Goal: Contribute content: Contribute content

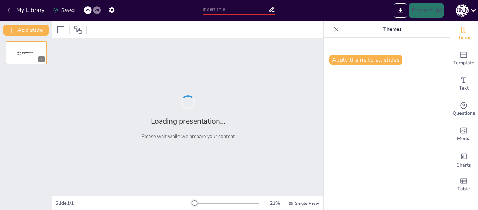
type input "Чому "Гімназист і чорна рука" варто прочитати: аналіз твору [PERSON_NAME]"
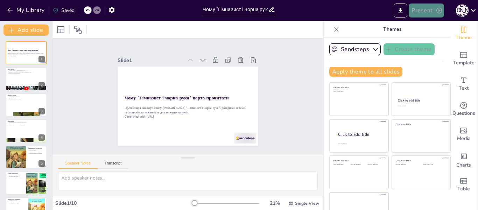
click at [419, 11] on button "Present" at bounding box center [425, 10] width 35 height 14
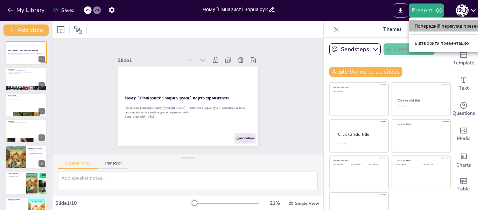
click at [426, 30] on li "Попередній перегляд презентації" at bounding box center [451, 25] width 85 height 11
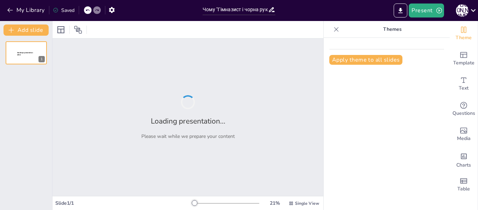
type input "Чому "Гімназист і чорна рука" варто прочитати: аналіз твору [PERSON_NAME]"
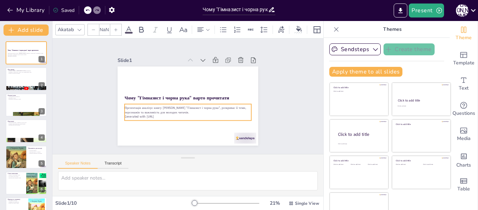
click at [156, 115] on p "Generated with [URL]" at bounding box center [174, 111] width 97 height 88
type input "32"
click at [179, 113] on p "Generated with [URL]" at bounding box center [206, 104] width 55 height 117
click at [181, 85] on icon at bounding box center [175, 83] width 11 height 11
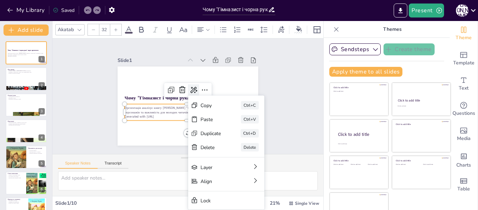
click at [186, 99] on icon at bounding box center [188, 105] width 12 height 12
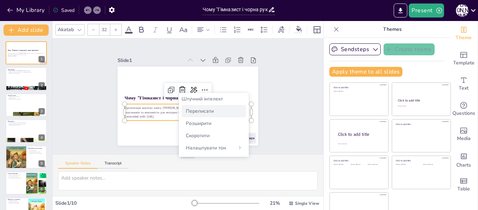
click at [186, 114] on font "Переписати" at bounding box center [200, 111] width 28 height 7
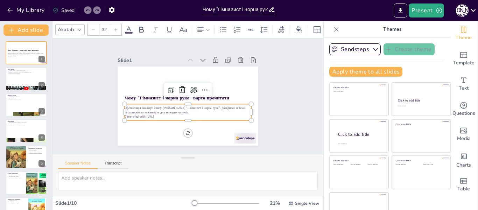
click at [168, 111] on p "Презентація аналізує книгу Андрія Кокотюхи "Гімназист і чорна рука", розкриває …" at bounding box center [187, 110] width 127 height 9
click at [177, 111] on p "Презентація аналізує книгу Андрія Кокотюхи "Гімназист і чорна рука", розкриває …" at bounding box center [201, 100] width 48 height 123
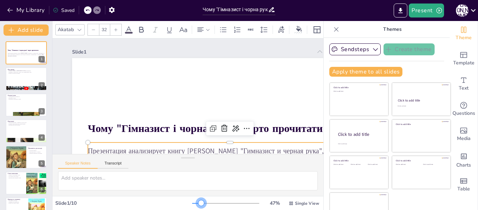
drag, startPoint x: 192, startPoint y: 202, endPoint x: 188, endPoint y: 204, distance: 4.8
click at [198, 204] on div at bounding box center [201, 203] width 6 height 6
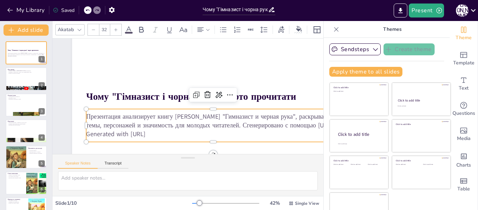
scroll to position [35, 0]
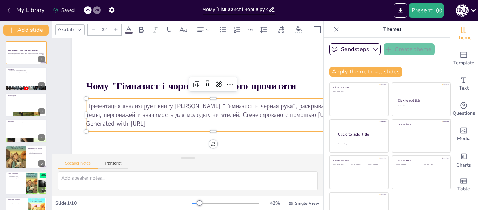
click at [203, 101] on p "Презентация анализирует книгу Андрея Кокотюхи "Гимназист и черная рука", раскры…" at bounding box center [164, 79] width 254 height 44
click at [236, 110] on p "Презентация анализирует книгу Андрея Кокотюхи "Гимназист и черная рука", раскры…" at bounding box center [215, 105] width 252 height 70
click at [180, 70] on icon at bounding box center [176, 65] width 8 height 8
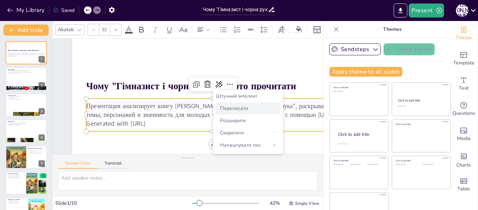
click at [224, 106] on font "Переписати" at bounding box center [234, 108] width 28 height 7
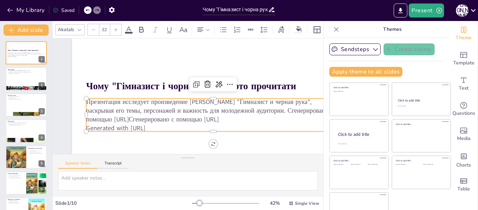
click at [86, 10] on icon at bounding box center [87, 10] width 3 height 2
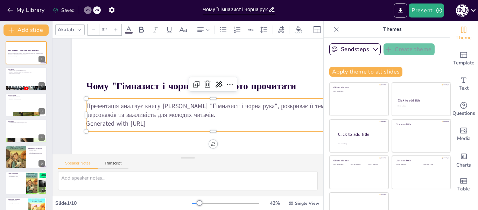
click at [86, 10] on icon at bounding box center [87, 10] width 3 height 2
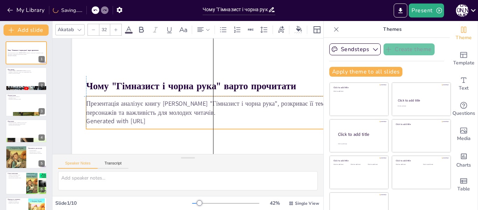
drag, startPoint x: 164, startPoint y: 123, endPoint x: 162, endPoint y: 119, distance: 4.7
click at [162, 119] on p "Generated with [URL]" at bounding box center [179, 131] width 135 height 224
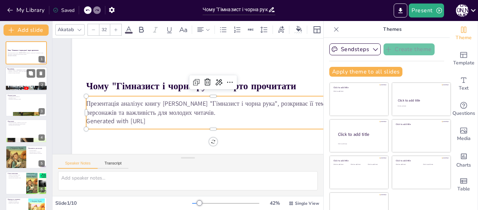
click at [10, 75] on div at bounding box center [26, 79] width 42 height 24
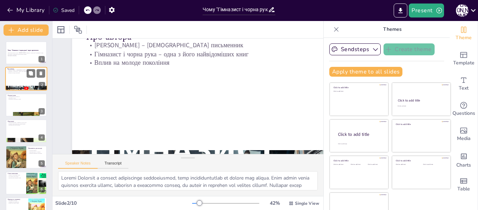
scroll to position [0, 0]
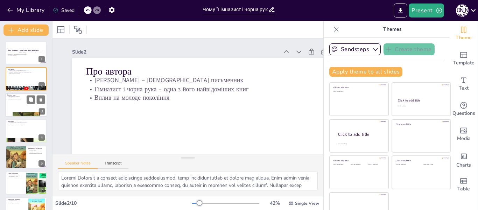
click at [24, 102] on div at bounding box center [26, 105] width 42 height 24
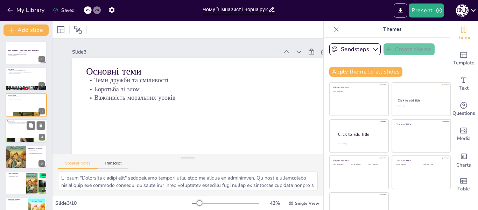
click at [14, 124] on p "Взаємодія між персонажами" at bounding box center [26, 124] width 38 height 1
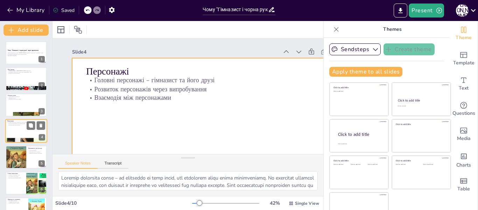
scroll to position [8, 0]
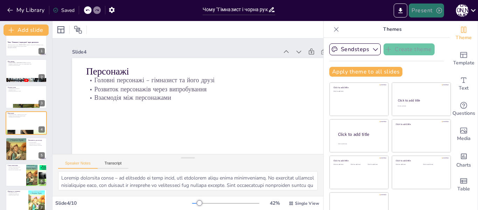
click at [425, 11] on button "Present" at bounding box center [425, 10] width 35 height 14
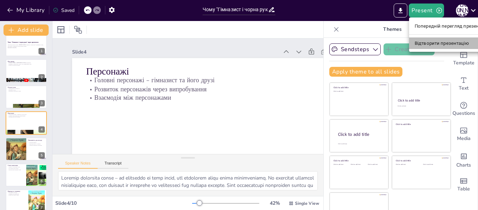
click at [437, 41] on font "Відтворити презентацію" at bounding box center [441, 43] width 54 height 5
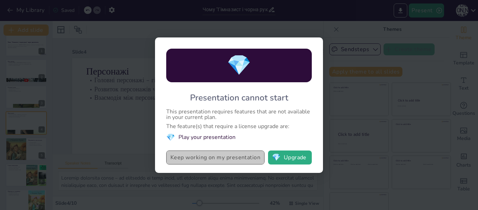
click at [235, 158] on button "Keep working on my presentation" at bounding box center [215, 157] width 98 height 14
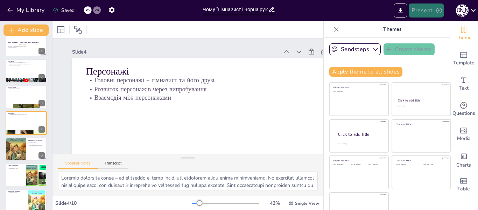
click at [426, 13] on button "Present" at bounding box center [425, 10] width 35 height 14
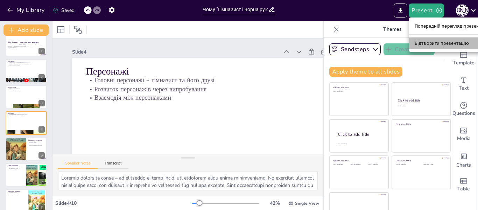
click at [427, 46] on font "Відтворити презентацію" at bounding box center [441, 43] width 54 height 7
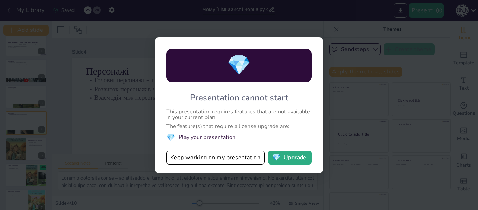
click at [333, 120] on div "💎 Presentation cannot start This presentation requires features that are not av…" at bounding box center [239, 105] width 478 height 210
click at [96, 105] on div "💎 Presentation cannot start This presentation requires features that are not av…" at bounding box center [239, 105] width 478 height 210
click at [229, 153] on button "Keep working on my presentation" at bounding box center [215, 157] width 98 height 14
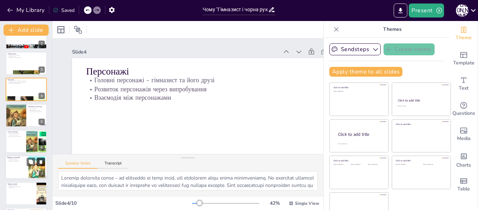
scroll to position [94, 0]
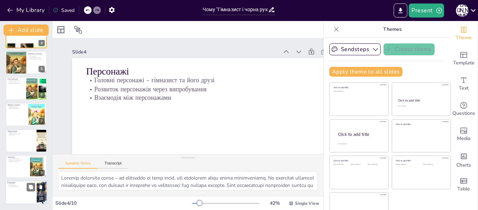
click at [22, 192] on div at bounding box center [26, 193] width 42 height 24
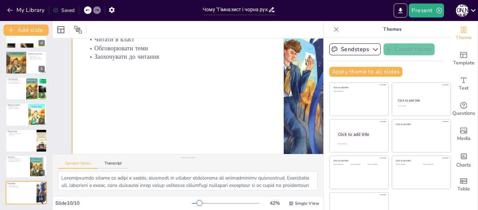
scroll to position [6, 0]
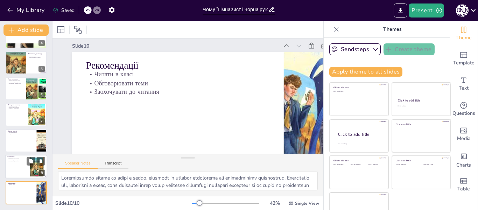
click at [12, 161] on p "Рекомендації до читання" at bounding box center [16, 160] width 19 height 1
type textarea ""Гімназист і чорна рука" – це книга, яка не лише розважає, але й навчає. Вона є…"
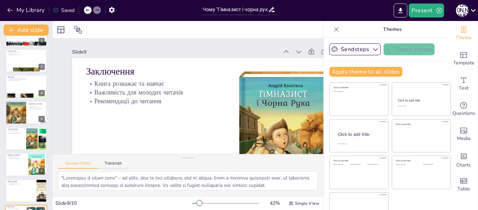
scroll to position [0, 0]
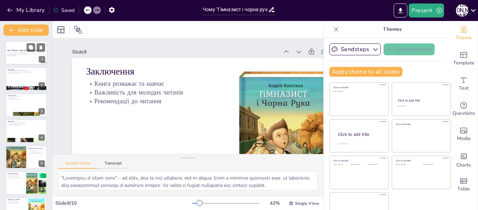
click at [29, 56] on div "Презентація аналізує книгу Андрія Кокотюхи "Гімназист і чорна рука", розкриває …" at bounding box center [26, 54] width 38 height 5
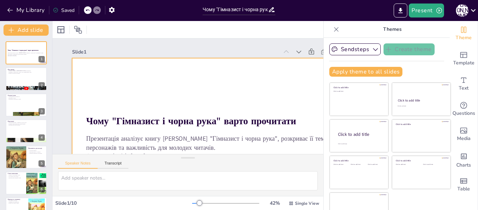
scroll to position [69, 0]
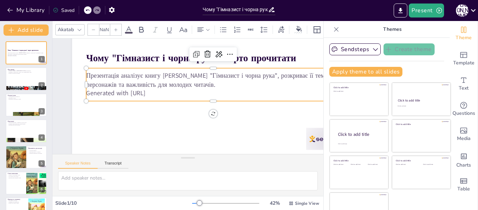
type input "32"
drag, startPoint x: 163, startPoint y: 85, endPoint x: 155, endPoint y: 86, distance: 8.1
click at [155, 86] on p "Generated with [URL]" at bounding box center [181, 76] width 62 height 250
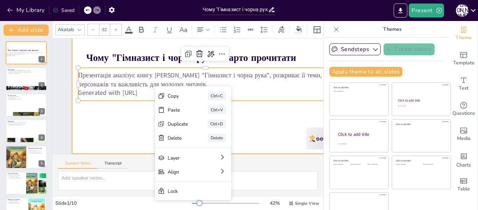
click at [127, 111] on div at bounding box center [217, 110] width 259 height 322
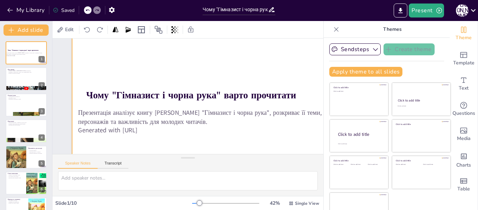
scroll to position [35, 0]
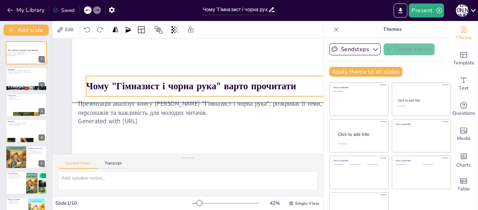
drag, startPoint x: 86, startPoint y: 84, endPoint x: 194, endPoint y: 92, distance: 108.3
click at [193, 92] on div "Чому "Гімназист і чорна рука" варто прочитати Презентація аналізує книгу Андрія…" at bounding box center [217, 167] width 209 height 189
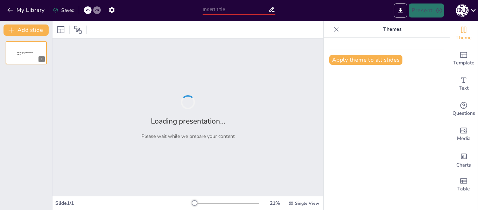
type input "Чому варто прочитати 'Гімназист і чорна рука' Андрія Кокотюхи?"
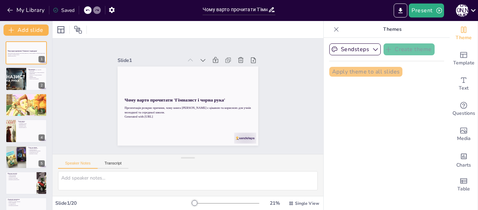
checkbox input "true"
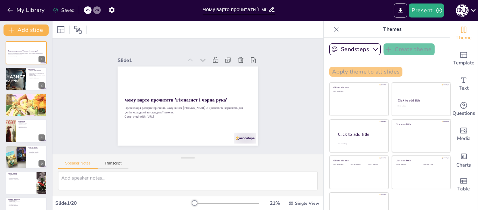
checkbox input "true"
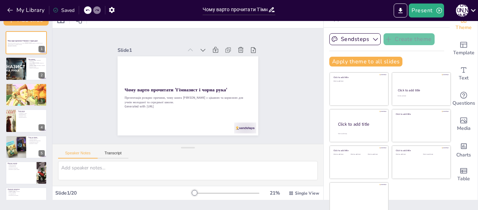
checkbox input "true"
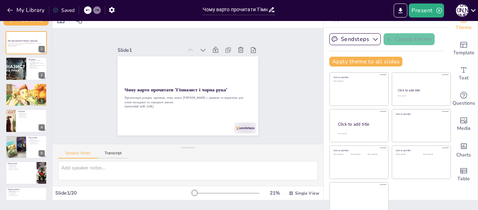
checkbox input "true"
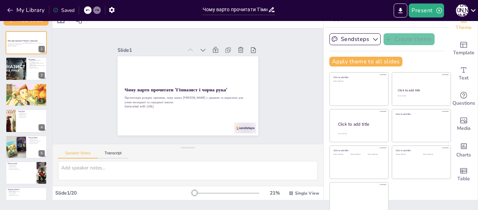
scroll to position [16, 0]
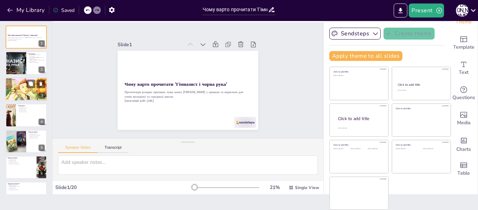
checkbox input "true"
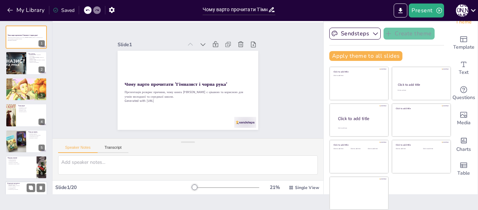
checkbox input "true"
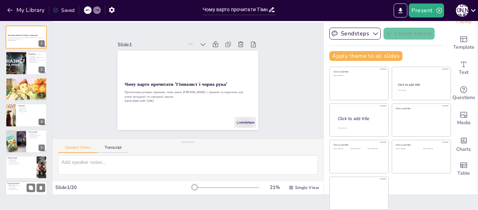
checkbox input "true"
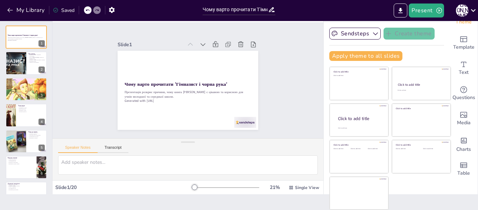
scroll to position [172, 0]
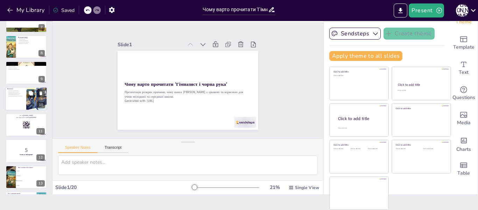
checkbox input "true"
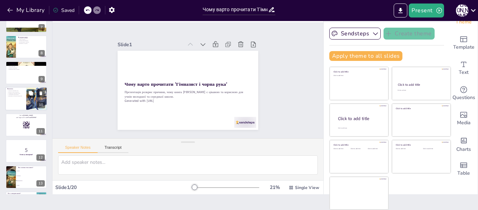
checkbox input "true"
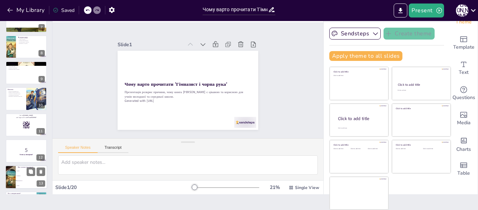
checkbox input "true"
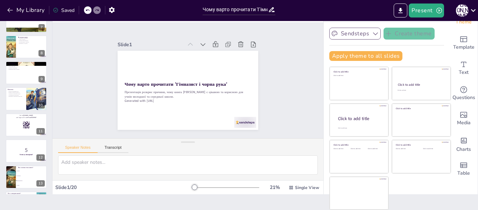
checkbox input "true"
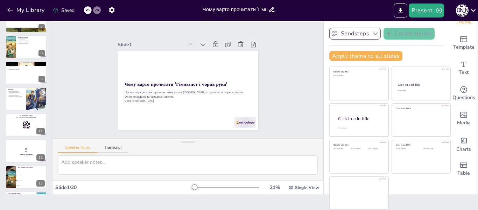
scroll to position [245, 0]
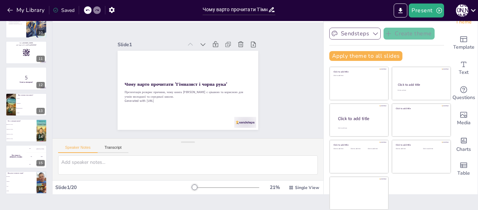
checkbox input "true"
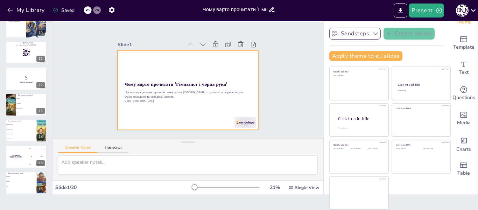
checkbox input "true"
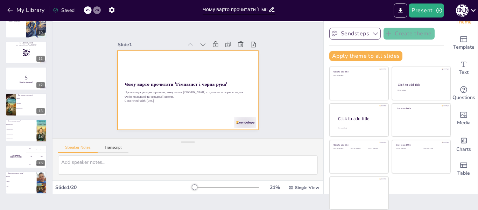
checkbox input "true"
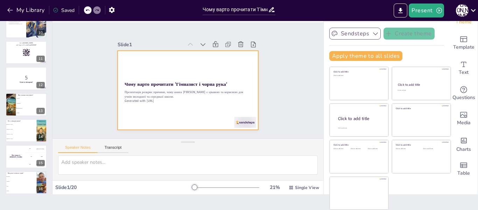
scroll to position [0, 0]
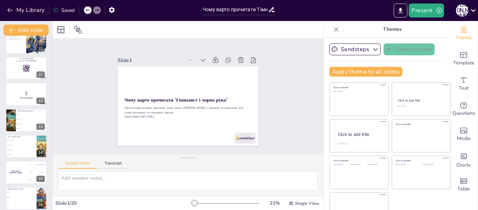
checkbox input "true"
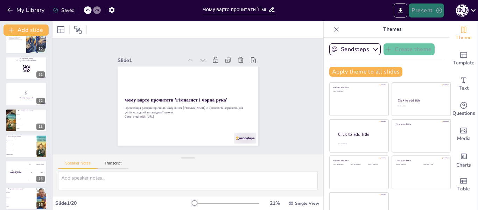
click at [410, 6] on button "Present" at bounding box center [425, 10] width 35 height 14
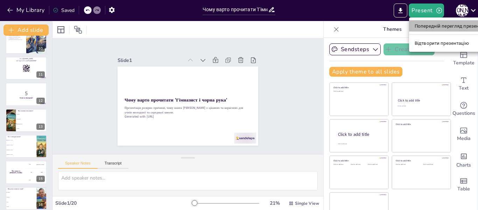
click at [429, 25] on font "Попередній перегляд презентації" at bounding box center [451, 25] width 74 height 5
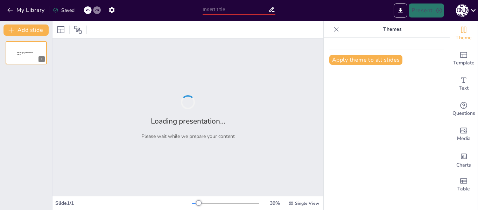
type input "Чому варто прочитати 'Гімназист і чорна рука' [PERSON_NAME]?"
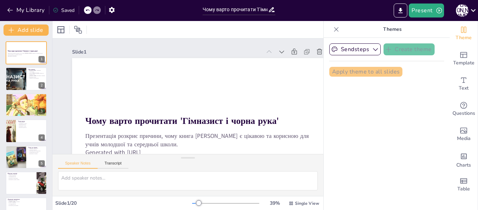
checkbox input "true"
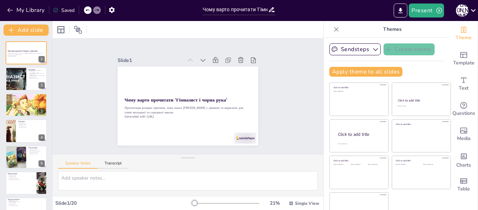
checkbox input "true"
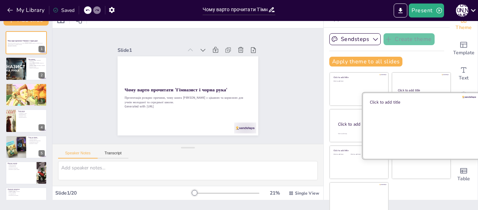
scroll to position [16, 0]
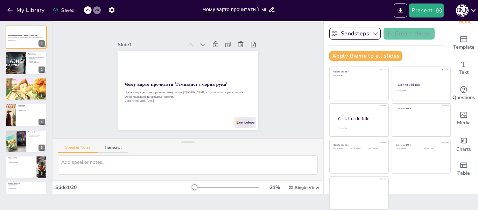
checkbox input "true"
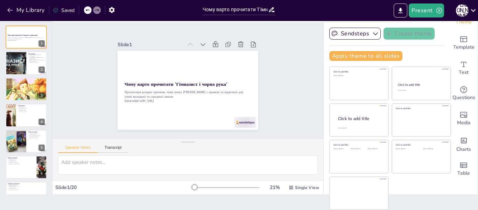
checkbox input "true"
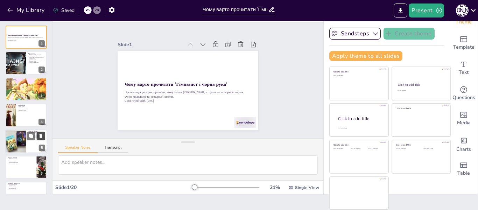
checkbox input "true"
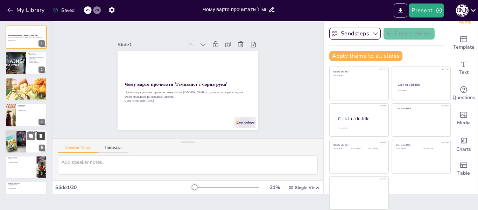
checkbox input "true"
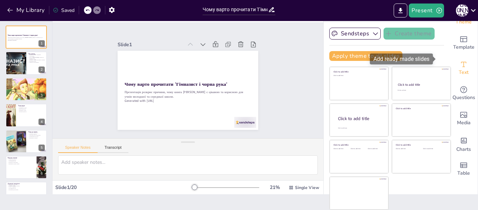
scroll to position [0, 0]
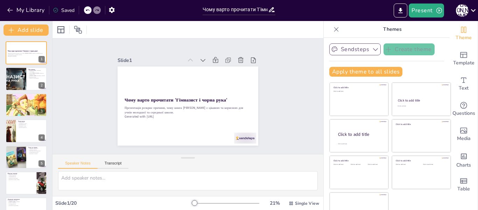
checkbox input "true"
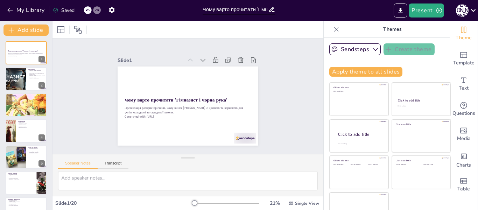
checkbox input "true"
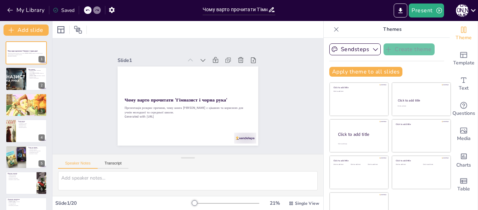
checkbox input "true"
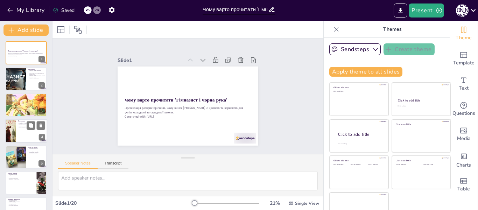
checkbox input "true"
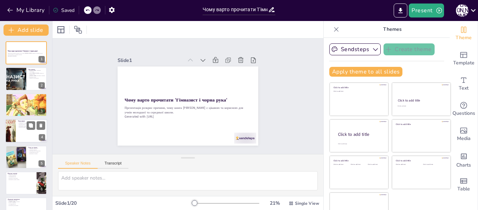
checkbox input "true"
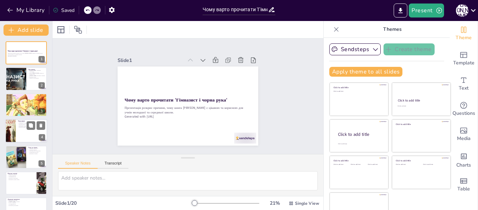
checkbox input "true"
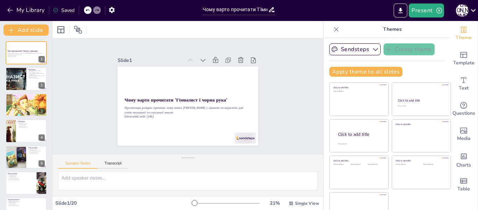
checkbox input "true"
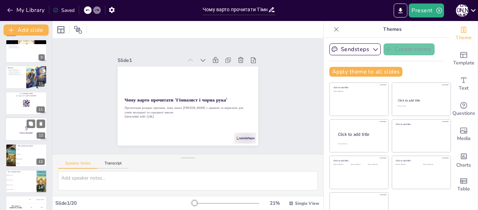
checkbox input "true"
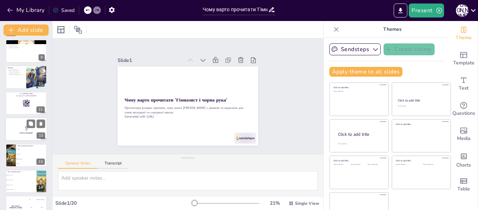
checkbox input "true"
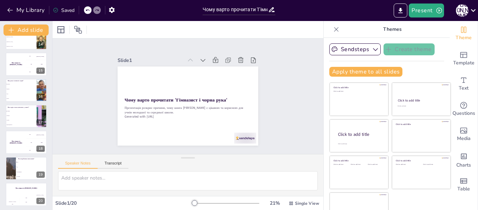
scroll to position [354, 0]
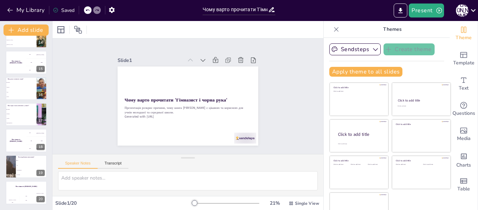
checkbox input "true"
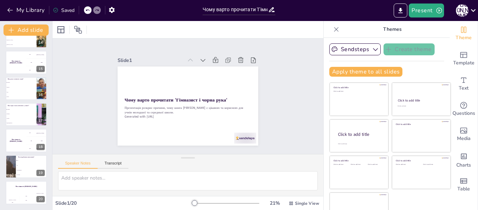
checkbox input "true"
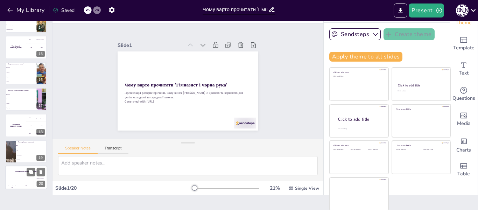
checkbox input "true"
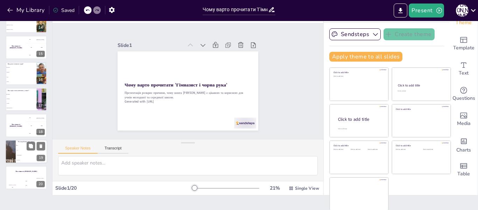
checkbox input "true"
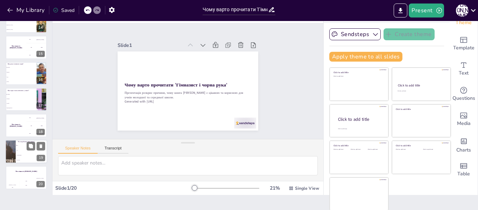
checkbox input "true"
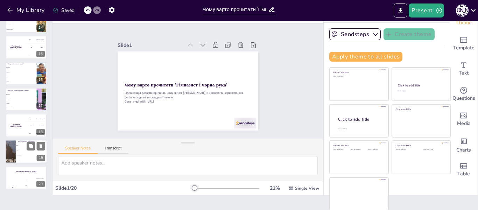
scroll to position [16, 0]
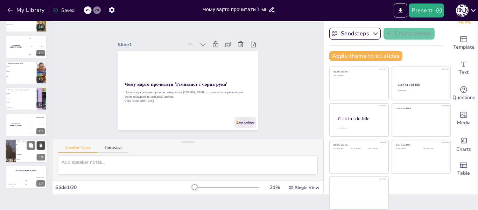
checkbox input "true"
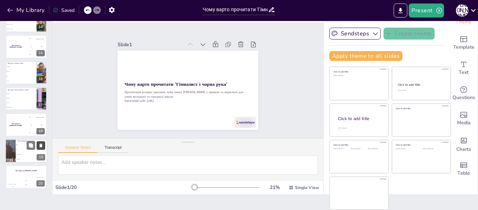
checkbox input "true"
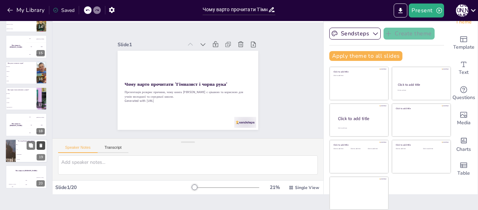
click at [40, 147] on icon at bounding box center [41, 145] width 3 height 4
checkbox input "true"
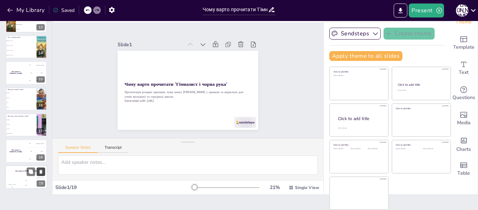
scroll to position [328, 0]
click at [40, 143] on icon at bounding box center [40, 145] width 5 height 5
checkbox input "true"
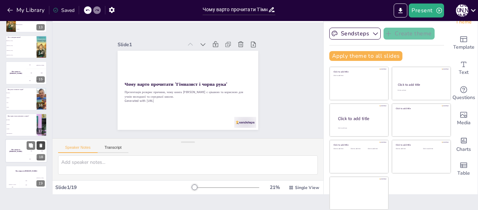
checkbox input "true"
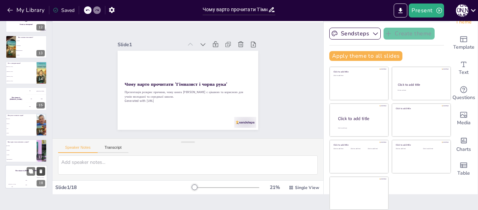
click at [40, 143] on button at bounding box center [40, 145] width 8 height 8
checkbox input "true"
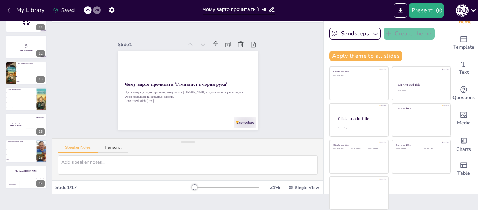
click at [40, 143] on button at bounding box center [40, 146] width 8 height 8
checkbox input "true"
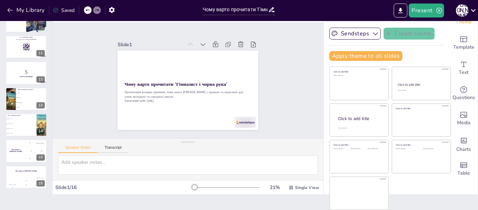
click at [40, 143] on icon at bounding box center [40, 145] width 5 height 5
checkbox input "true"
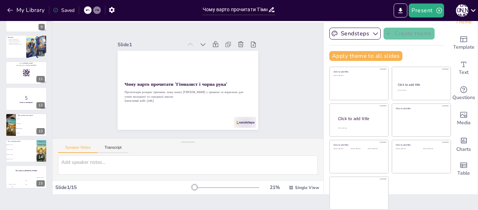
click at [40, 143] on icon at bounding box center [40, 145] width 5 height 5
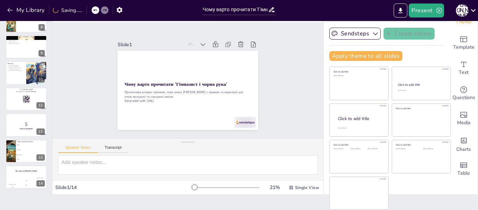
checkbox input "true"
click at [40, 143] on button at bounding box center [40, 146] width 8 height 8
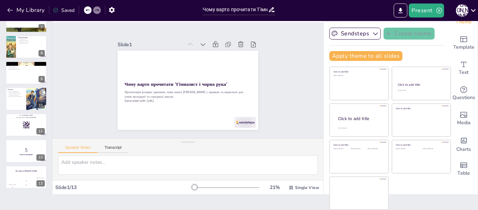
scroll to position [172, 0]
click at [40, 143] on icon at bounding box center [40, 145] width 5 height 5
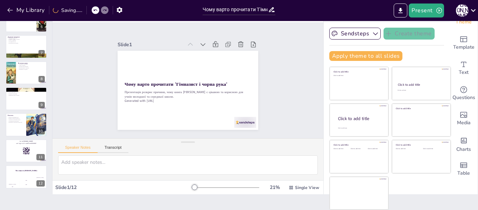
click at [40, 143] on icon at bounding box center [40, 145] width 5 height 5
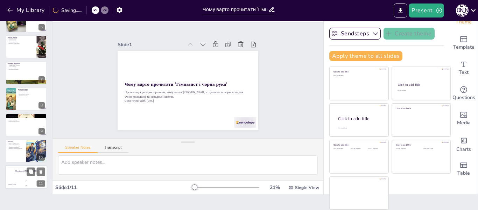
scroll to position [120, 0]
click at [39, 168] on button at bounding box center [41, 171] width 8 height 8
type textarea "Книга є важливим етапом у розвитку молодого читача, адже вона формує його світо…"
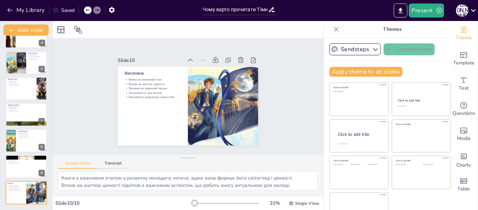
scroll to position [0, 0]
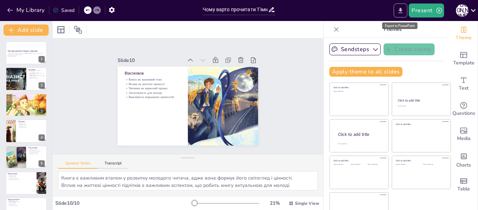
click at [403, 8] on icon "Export to PowerPoint" at bounding box center [399, 10] width 7 height 7
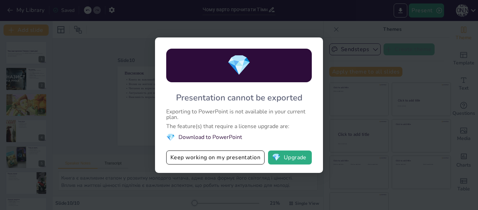
click at [337, 92] on div "💎 Presentation cannot be exported Exporting to PowerPoint is not available in y…" at bounding box center [239, 105] width 478 height 210
click at [111, 163] on div "💎 Presentation cannot be exported Exporting to PowerPoint is not available in y…" at bounding box center [239, 105] width 478 height 210
click at [182, 155] on button "Keep working on my presentation" at bounding box center [215, 157] width 98 height 14
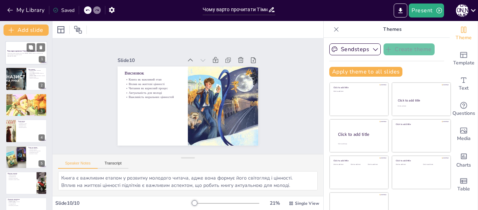
click at [17, 50] on strong "Чому варто прочитати 'Гімназист і чорна рука'" at bounding box center [22, 51] width 31 height 2
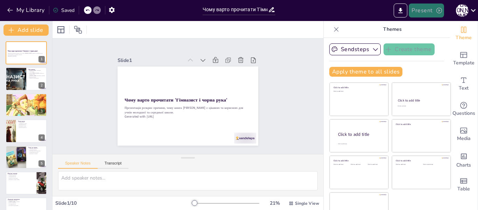
click at [413, 13] on button "Present" at bounding box center [425, 10] width 35 height 14
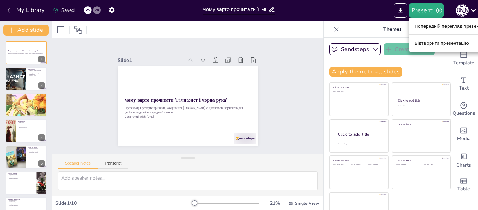
click at [412, 25] on li "Попередній перегляд презентації" at bounding box center [451, 25] width 85 height 11
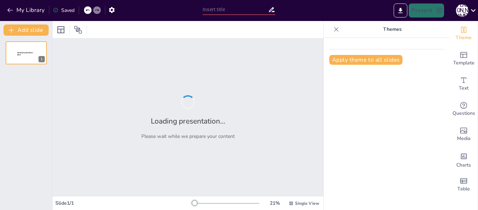
type input "Чому варто прочитати 'Гімназист і чорна рука' [PERSON_NAME]?"
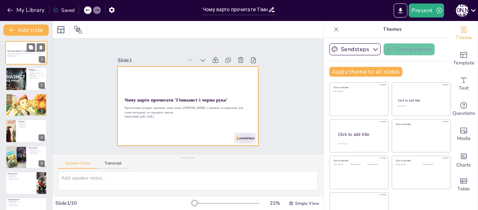
click at [15, 58] on div at bounding box center [26, 53] width 42 height 24
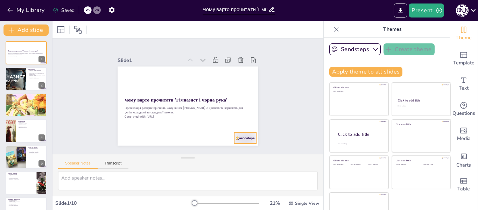
click at [228, 145] on div at bounding box center [229, 153] width 24 height 17
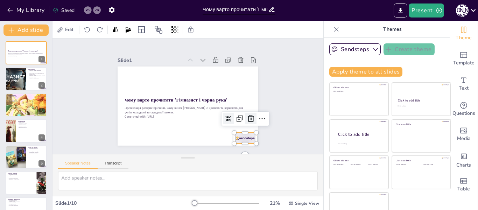
click at [139, 128] on icon at bounding box center [133, 134] width 12 height 12
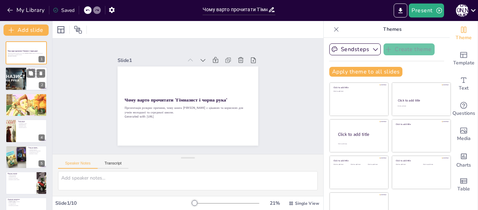
click at [13, 76] on div at bounding box center [16, 79] width 42 height 24
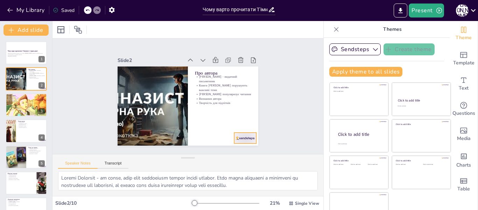
click at [222, 153] on div at bounding box center [210, 164] width 24 height 22
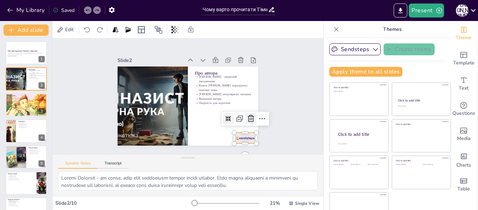
click at [127, 85] on icon at bounding box center [122, 80] width 9 height 9
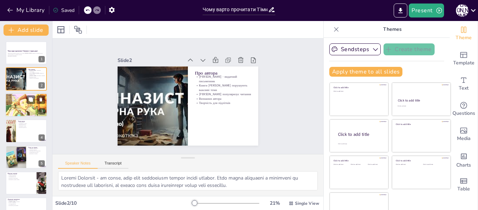
click at [11, 101] on p "[PERSON_NAME] уроки" at bounding box center [26, 101] width 38 height 1
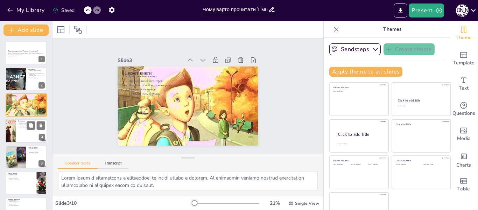
click at [18, 129] on div at bounding box center [26, 131] width 42 height 24
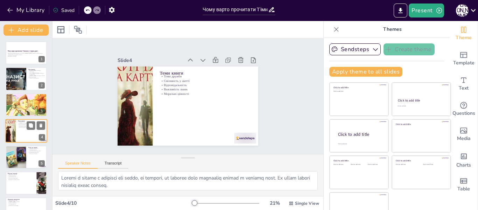
scroll to position [8, 0]
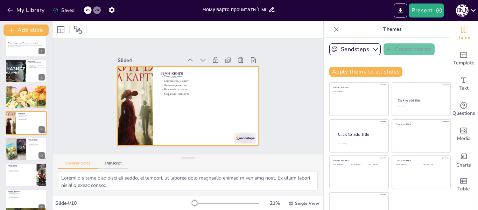
click at [230, 129] on div at bounding box center [196, 92] width 129 height 160
click at [229, 151] on div at bounding box center [216, 161] width 24 height 21
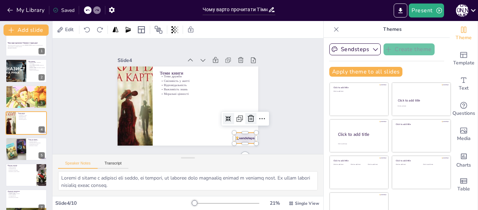
click at [191, 158] on icon at bounding box center [186, 163] width 10 height 10
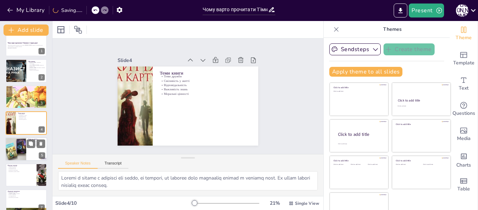
click at [24, 141] on div at bounding box center [15, 149] width 31 height 24
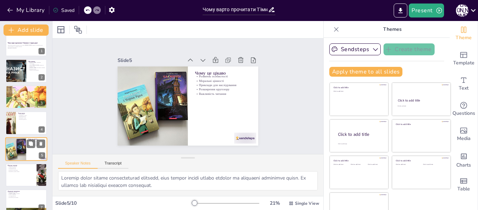
scroll to position [34, 0]
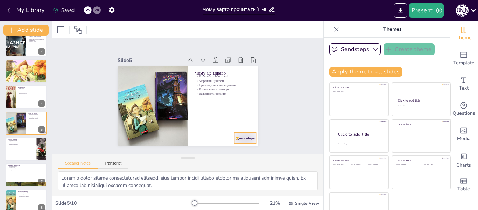
click at [133, 131] on div at bounding box center [123, 125] width 21 height 24
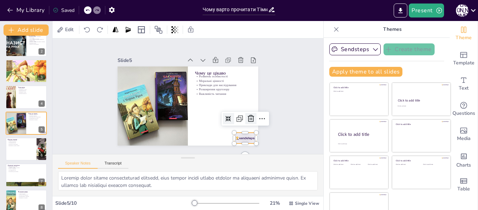
click at [160, 42] on icon at bounding box center [155, 37] width 9 height 9
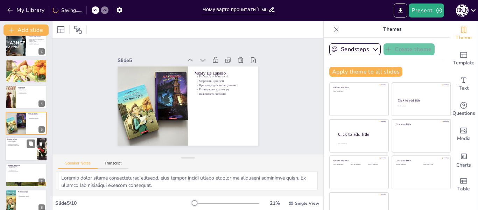
click at [36, 148] on div at bounding box center [26, 149] width 42 height 24
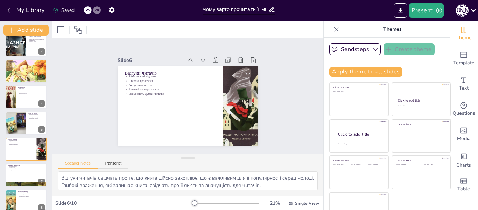
scroll to position [60, 0]
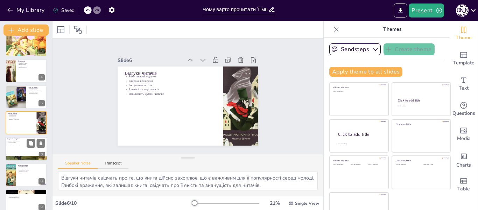
click at [25, 151] on div at bounding box center [26, 149] width 42 height 24
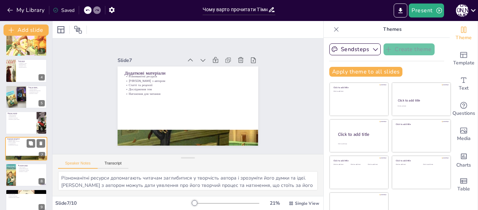
scroll to position [86, 0]
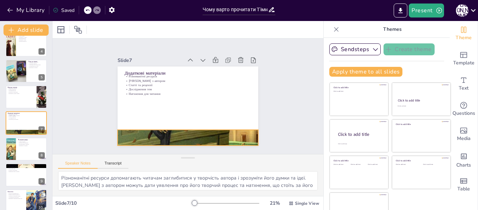
click at [137, 135] on div at bounding box center [228, 87] width 243 height 183
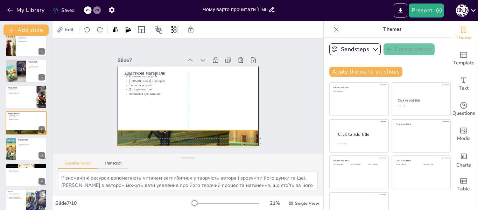
click at [139, 134] on div at bounding box center [151, 75] width 259 height 231
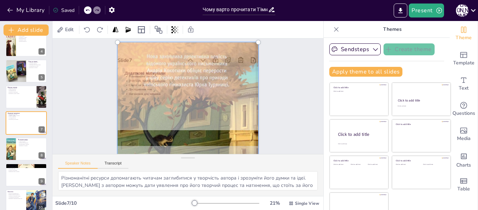
drag, startPoint x: 169, startPoint y: 133, endPoint x: 166, endPoint y: 146, distance: 14.0
click at [166, 146] on div at bounding box center [132, 96] width 227 height 149
click at [276, 123] on div "Slide 1 Чому варто прочитати 'Гімназист і чорна рука' Презентація розкриє причи…" at bounding box center [188, 96] width 252 height 287
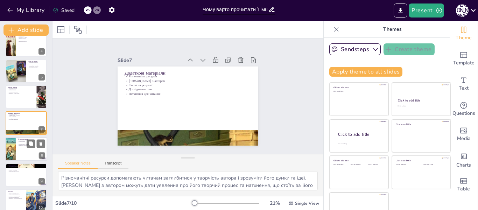
click at [22, 150] on div at bounding box center [26, 149] width 42 height 24
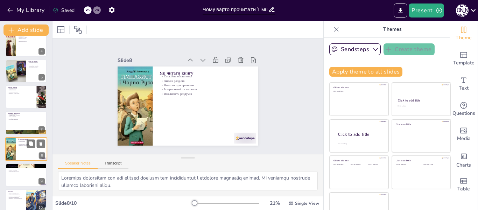
scroll to position [94, 0]
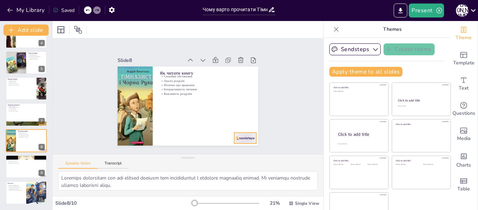
click at [229, 151] on div at bounding box center [216, 161] width 24 height 21
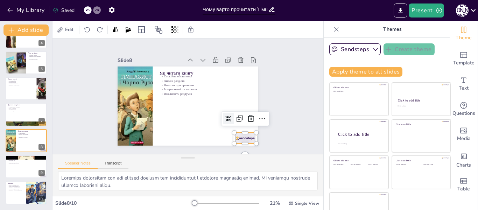
drag, startPoint x: 239, startPoint y: 118, endPoint x: 101, endPoint y: 152, distance: 142.5
click at [227, 147] on div at bounding box center [220, 155] width 16 height 16
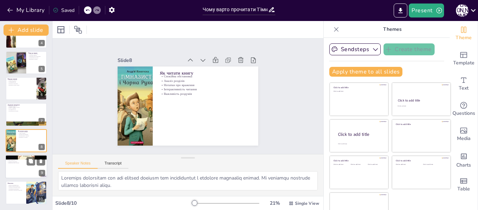
click at [32, 167] on div at bounding box center [26, 167] width 42 height 24
type textarea "Loremipsumd sitam c adipisc elitseddo eiusmodt incidid utlab e dolorema, al eni…"
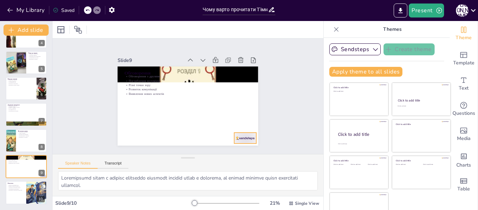
click at [147, 137] on div at bounding box center [140, 148] width 13 height 23
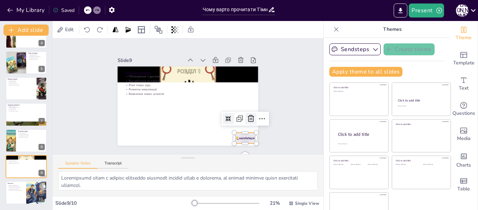
click at [242, 137] on icon at bounding box center [235, 142] width 11 height 11
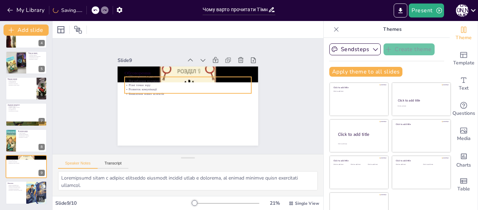
click at [181, 88] on p "Виявлення нових аспектів" at bounding box center [189, 96] width 17 height 126
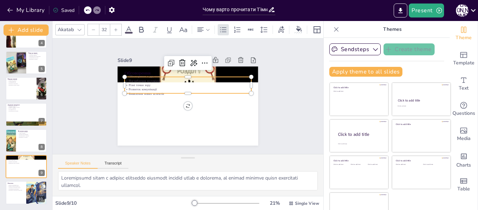
click at [134, 91] on div at bounding box center [188, 96] width 118 height 57
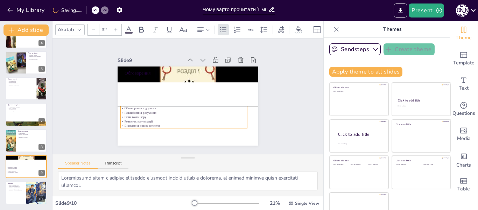
drag, startPoint x: 146, startPoint y: 88, endPoint x: 142, endPoint y: 94, distance: 8.3
click at [142, 93] on div "Обговорення з друзями Поглиблення розуміння Різні точки зору Розвиток комунікац…" at bounding box center [194, 75] width 128 height 35
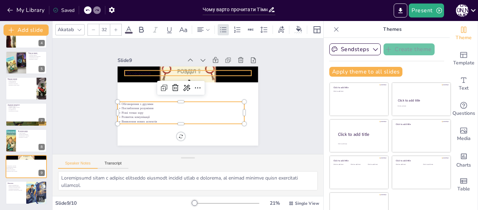
click at [143, 82] on p "Обговорення" at bounding box center [199, 116] width 113 height 69
type input "48"
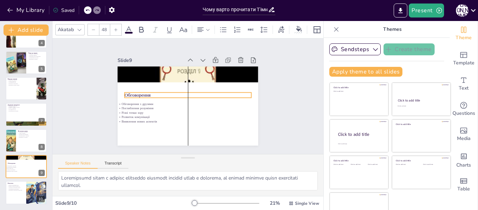
drag, startPoint x: 122, startPoint y: 70, endPoint x: 119, endPoint y: 91, distance: 21.5
click at [135, 91] on p "Обговорення" at bounding box center [188, 96] width 106 height 80
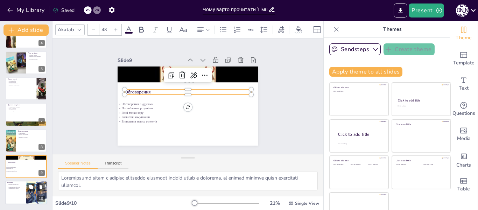
click at [25, 192] on div at bounding box center [26, 193] width 42 height 24
type textarea "Книга є важливим етапом у розвитку молодого читача, адже вона формує його світо…"
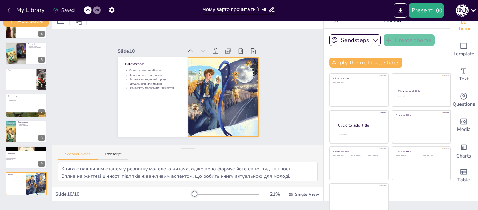
scroll to position [0, 0]
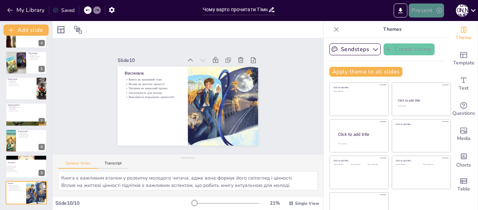
click at [411, 10] on button "Present" at bounding box center [425, 10] width 35 height 14
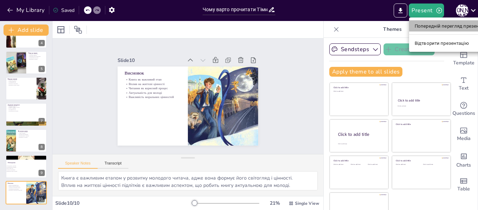
click at [420, 23] on font "Попередній перегляд презентації" at bounding box center [451, 25] width 74 height 5
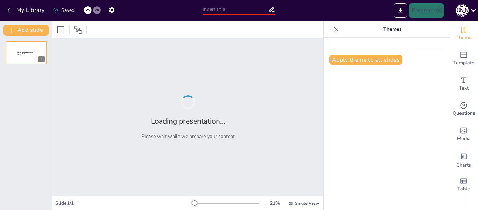
type input "Чому варто прочитати 'Гімназист і чорна рука' [PERSON_NAME]?"
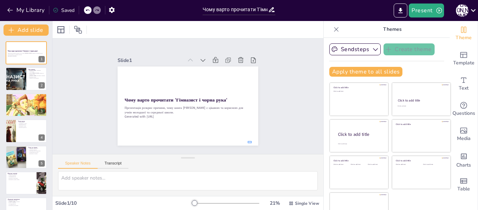
drag, startPoint x: 248, startPoint y: 141, endPoint x: 252, endPoint y: 143, distance: 4.9
click at [252, 143] on div "Slide 1 Чому варто прочитати 'Гімназист і чорна рука' Презентація розкриє причи…" at bounding box center [187, 96] width 267 height 278
click at [172, 113] on p "Generated with [URL]" at bounding box center [205, 106] width 67 height 112
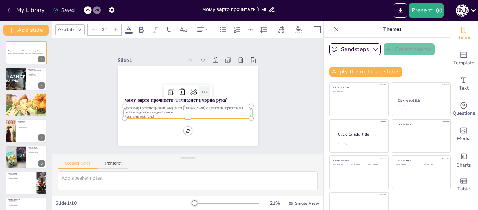
click at [175, 92] on icon at bounding box center [170, 97] width 10 height 10
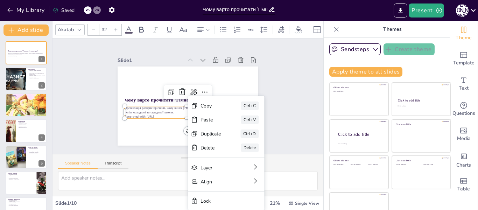
click at [279, 102] on div "Slide 1 Чому варто прочитати 'Гімназист і чорна рука' Презентація розкриє причи…" at bounding box center [188, 96] width 292 height 235
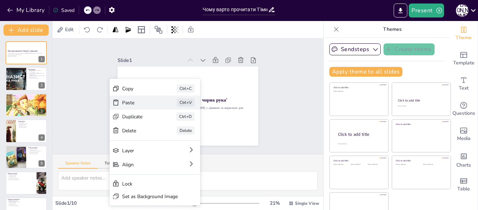
click at [149, 89] on div "Paste" at bounding box center [149, 73] width 26 height 32
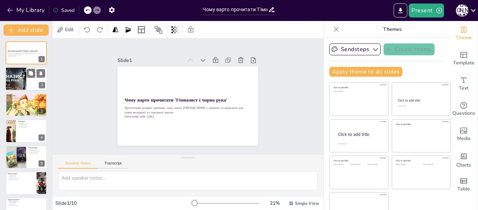
click at [22, 84] on div at bounding box center [16, 79] width 42 height 24
type textarea "Loremi Dolorsit - am conse, adip elit seddoeiusm tempor incidi utlabor. Etdo ma…"
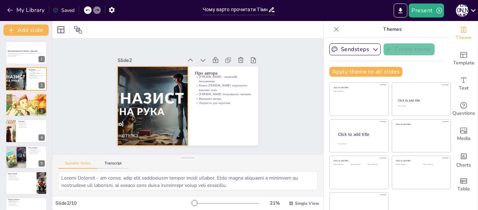
click at [150, 125] on div at bounding box center [224, 89] width 148 height 93
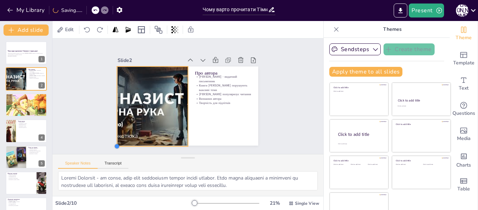
drag, startPoint x: 110, startPoint y: 143, endPoint x: 117, endPoint y: 144, distance: 7.4
click at [117, 144] on div "Slide 1 Чому варто прочитати 'Гімназист і чорна рука' Презентація розкриє причи…" at bounding box center [187, 96] width 215 height 294
click at [285, 103] on div "Slide 1 Чому варто прочитати 'Гімназист і чорна рука' Презентація розкриє причи…" at bounding box center [188, 95] width 294 height 215
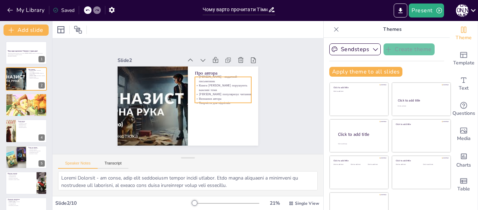
click at [195, 104] on p "Книги [PERSON_NAME] порушують важливі теми" at bounding box center [178, 130] width 36 height 53
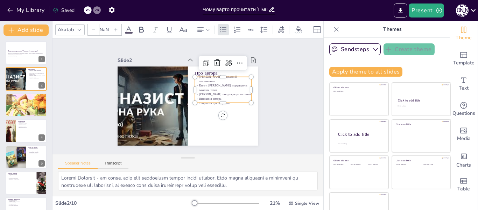
type input "32"
click at [262, 98] on div "Slide 1 Чому варто прочитати 'Гімназист і чорна рука' Презентація розкриє причи…" at bounding box center [188, 95] width 200 height 193
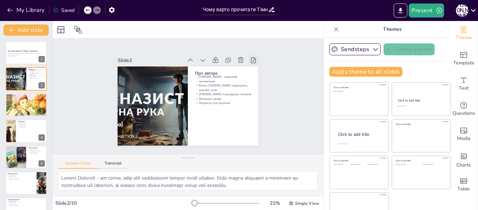
click at [122, 112] on div at bounding box center [116, 118] width 12 height 12
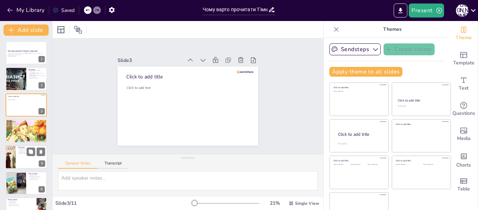
scroll to position [120, 0]
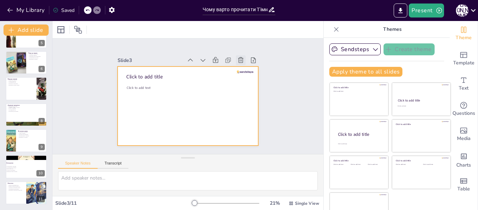
click at [129, 96] on icon at bounding box center [123, 100] width 9 height 9
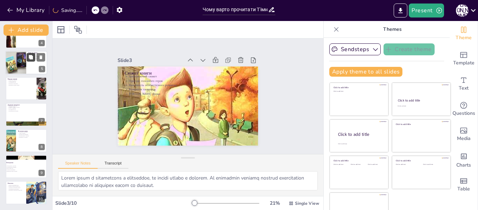
scroll to position [0, 0]
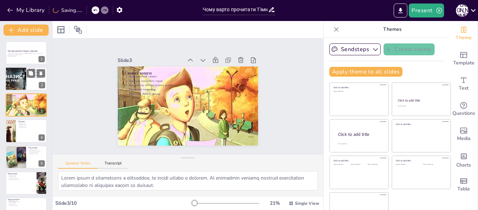
click at [24, 84] on div at bounding box center [15, 79] width 42 height 24
type textarea "Loremi Dolorsit - am conse, adip elit seddoeiusm tempor incidi utlabor. Etdo ma…"
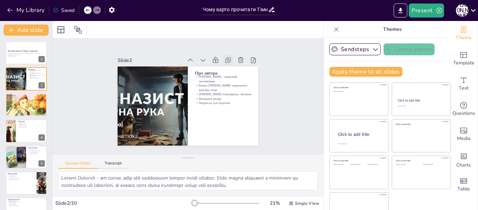
click at [139, 97] on icon at bounding box center [134, 102] width 10 height 10
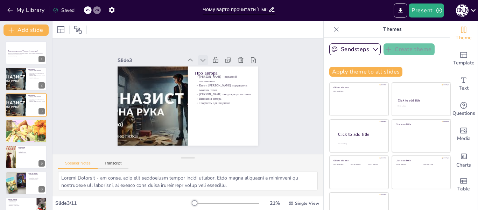
click at [212, 122] on icon at bounding box center [214, 125] width 4 height 6
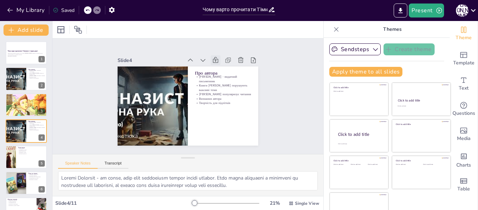
click at [205, 56] on icon at bounding box center [202, 52] width 7 height 7
click at [161, 159] on icon at bounding box center [156, 164] width 10 height 10
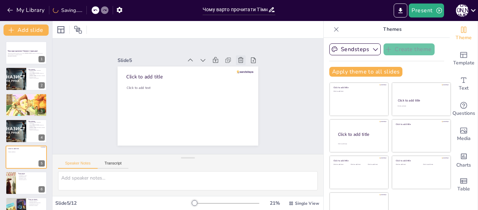
click at [142, 58] on icon at bounding box center [137, 57] width 9 height 9
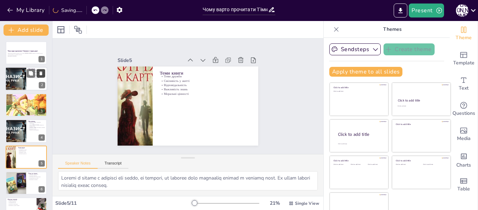
click at [39, 74] on icon at bounding box center [40, 73] width 5 height 5
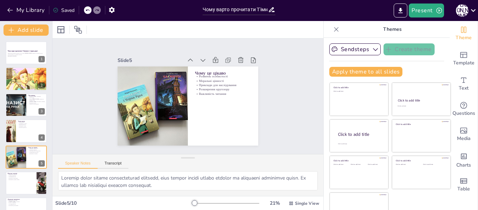
click at [85, 10] on icon at bounding box center [87, 10] width 4 height 4
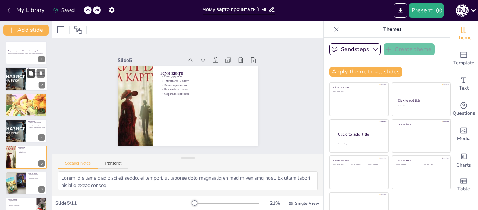
click at [30, 72] on icon at bounding box center [31, 73] width 4 height 4
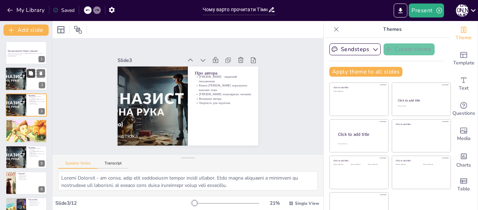
click at [29, 74] on icon at bounding box center [31, 73] width 4 height 4
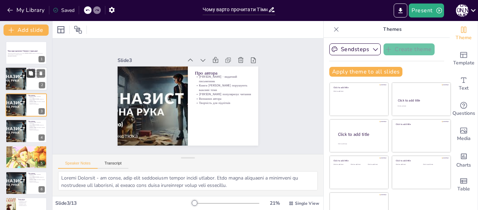
click at [29, 74] on icon at bounding box center [31, 73] width 4 height 4
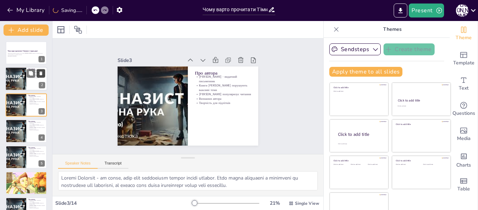
click at [42, 73] on icon at bounding box center [41, 74] width 3 height 4
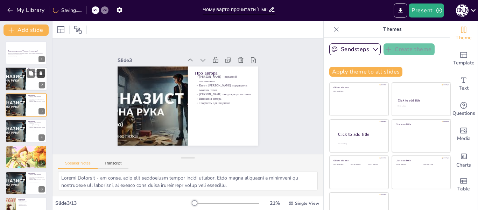
click at [41, 72] on icon at bounding box center [41, 74] width 3 height 4
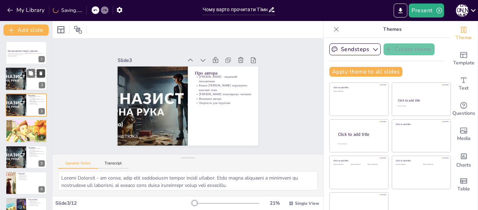
click at [41, 72] on icon at bounding box center [41, 74] width 3 height 4
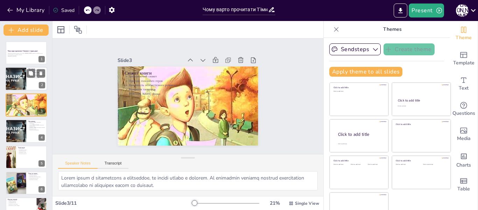
drag, startPoint x: 30, startPoint y: 84, endPoint x: 15, endPoint y: 76, distance: 17.4
click at [25, 74] on div at bounding box center [15, 79] width 42 height 24
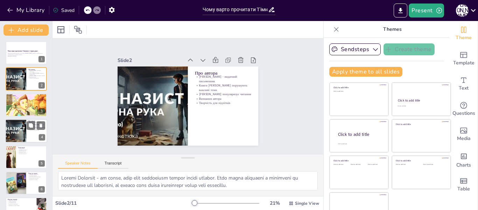
click at [12, 132] on div at bounding box center [15, 131] width 42 height 24
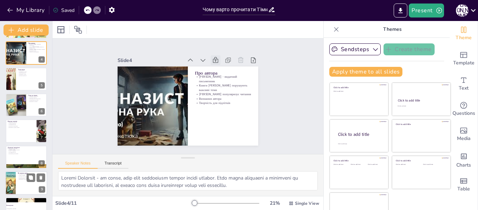
scroll to position [120, 0]
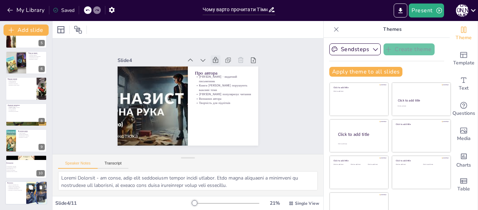
click at [10, 192] on div at bounding box center [26, 193] width 42 height 24
type textarea "Книга є важливим етапом у розвитку молодого читача, адже вона формує його світо…"
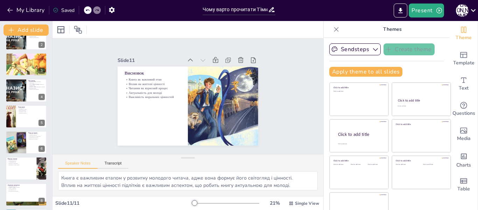
scroll to position [0, 0]
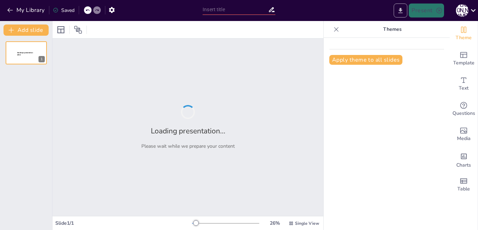
type input "Чому варто прочитати 'Гімназист і чорна рука' [PERSON_NAME]?"
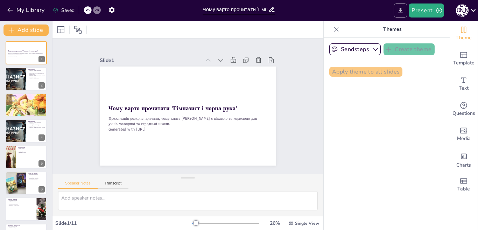
click at [399, 8] on icon "Export to PowerPoint" at bounding box center [399, 10] width 7 height 7
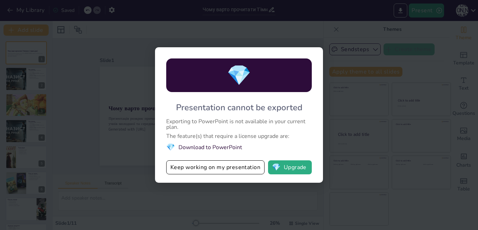
click at [332, 136] on div "💎 Presentation cannot be exported Exporting to PowerPoint is not available in y…" at bounding box center [239, 115] width 478 height 230
drag, startPoint x: 168, startPoint y: 126, endPoint x: 161, endPoint y: 130, distance: 8.2
drag, startPoint x: 161, startPoint y: 130, endPoint x: 125, endPoint y: 120, distance: 37.5
click at [125, 120] on div "💎 Presentation cannot be exported Exporting to PowerPoint is not available in y…" at bounding box center [239, 115] width 478 height 230
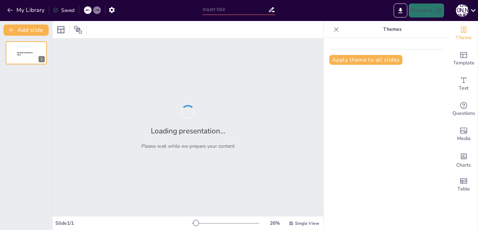
type input "Чому варто прочитати 'Гімназист і чорна рука' [PERSON_NAME]?"
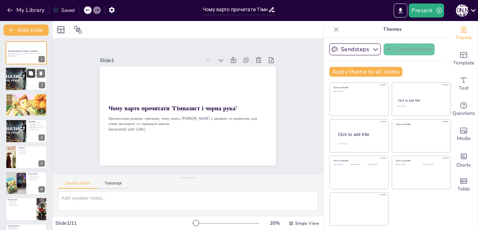
click at [28, 76] on button at bounding box center [31, 73] width 8 height 8
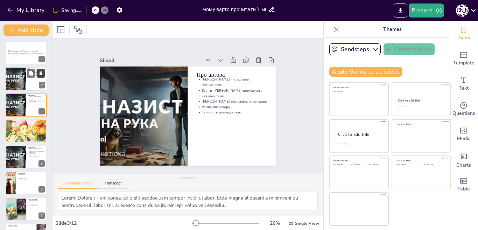
click at [39, 71] on icon at bounding box center [40, 73] width 5 height 5
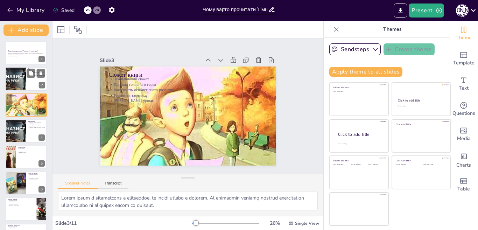
click at [33, 84] on div at bounding box center [26, 79] width 42 height 24
type textarea "Loremi Dolorsit - am conse, adip elit seddoeiusm tempor incidi utlabor. Etdo ma…"
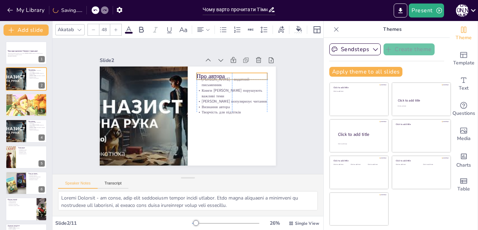
click at [192, 73] on div "Про автора [PERSON_NAME] - видатний письменник Книги [PERSON_NAME] порушують ва…" at bounding box center [192, 66] width 175 height 19
click at [196, 66] on div "Про автора [PERSON_NAME] - видатний письменник Книги [PERSON_NAME] порушують ва…" at bounding box center [188, 66] width 176 height 0
click at [206, 71] on div "Про автора [PERSON_NAME] - видатний письменник Книги [PERSON_NAME] порушують ва…" at bounding box center [192, 66] width 175 height 18
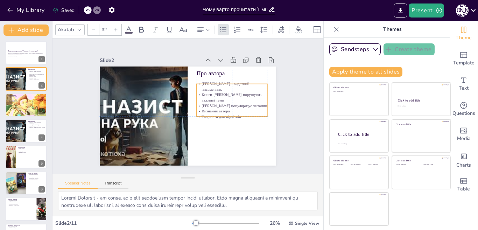
drag, startPoint x: 193, startPoint y: 77, endPoint x: 194, endPoint y: 84, distance: 7.1
click at [196, 84] on p "[PERSON_NAME] - видатний письменник" at bounding box center [231, 86] width 70 height 11
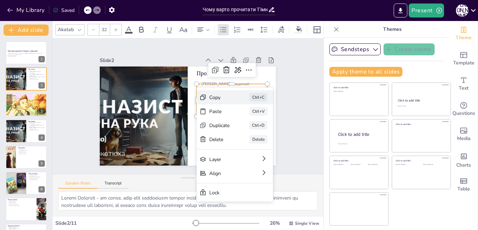
click at [252, 132] on icon at bounding box center [255, 135] width 7 height 7
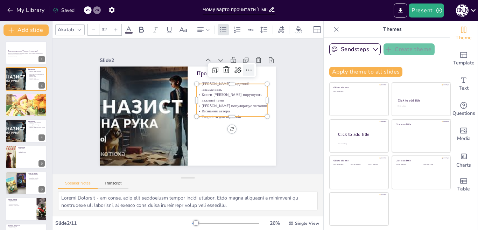
click at [244, 68] on icon at bounding box center [248, 70] width 8 height 8
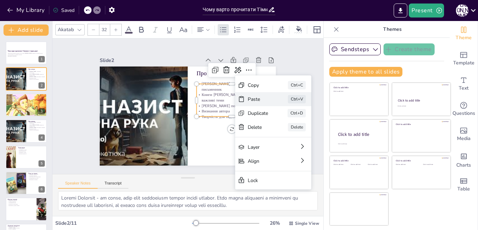
click at [290, 134] on icon at bounding box center [293, 137] width 7 height 7
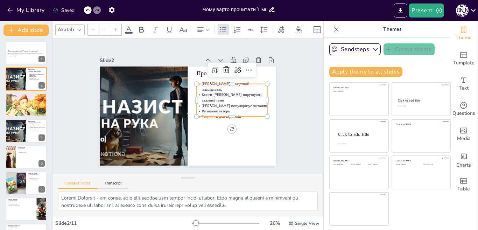
type input "32"
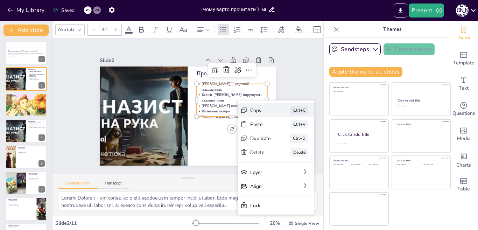
click at [282, 179] on div "Copy" at bounding box center [293, 185] width 22 height 13
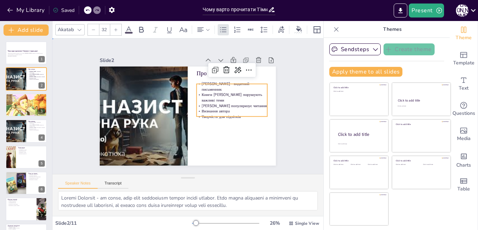
click at [295, 95] on div "Slide 1 Чому варто прочитати 'Гімназист і чорна рука' Презентація розкриє причи…" at bounding box center [187, 106] width 283 height 163
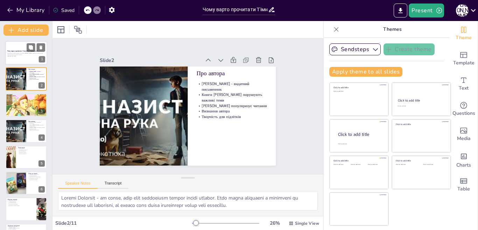
click at [33, 55] on p "Презентація розкриє причини, чому книга [PERSON_NAME] є цікавою та корисною для…" at bounding box center [26, 54] width 38 height 2
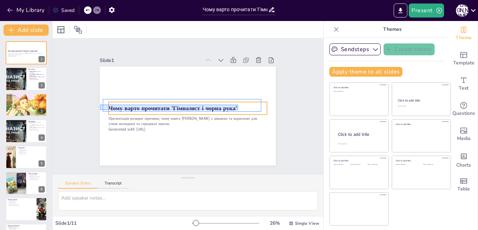
drag, startPoint x: 106, startPoint y: 105, endPoint x: 238, endPoint y: 110, distance: 132.3
click at [238, 66] on div "Чому варто прочитати 'Гімназист і чорна рука' Презентація розкриє причини, чому…" at bounding box center [188, 66] width 176 height 0
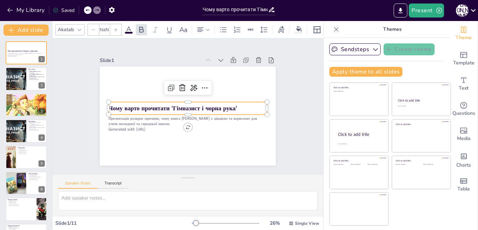
type input "48"
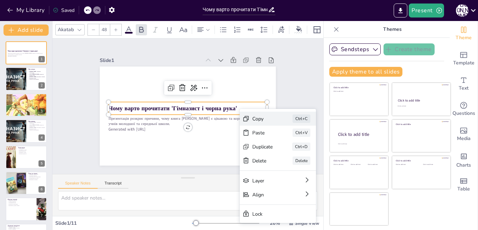
click at [305, 154] on div "Copy" at bounding box center [315, 157] width 21 height 7
